Goal: Navigation & Orientation: Go to known website

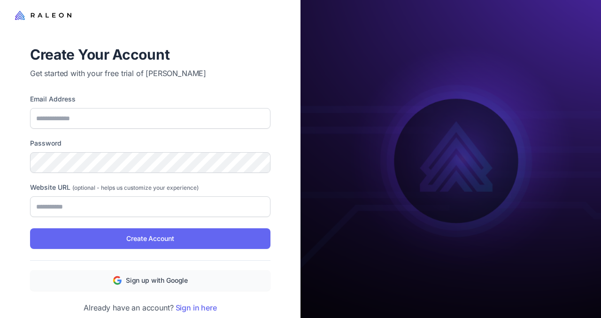
click at [15, 15] on icon at bounding box center [43, 15] width 56 height 12
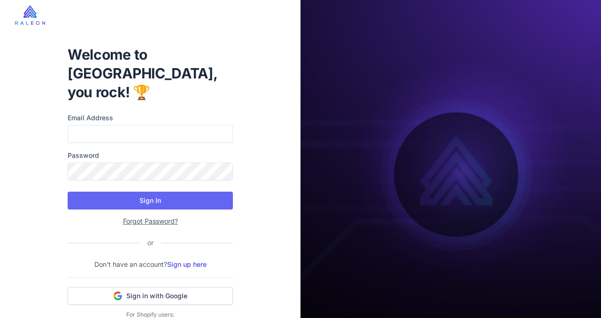
click at [28, 16] on img at bounding box center [30, 15] width 30 height 20
click at [30, 15] on img at bounding box center [30, 15] width 30 height 20
